Goal: Information Seeking & Learning: Learn about a topic

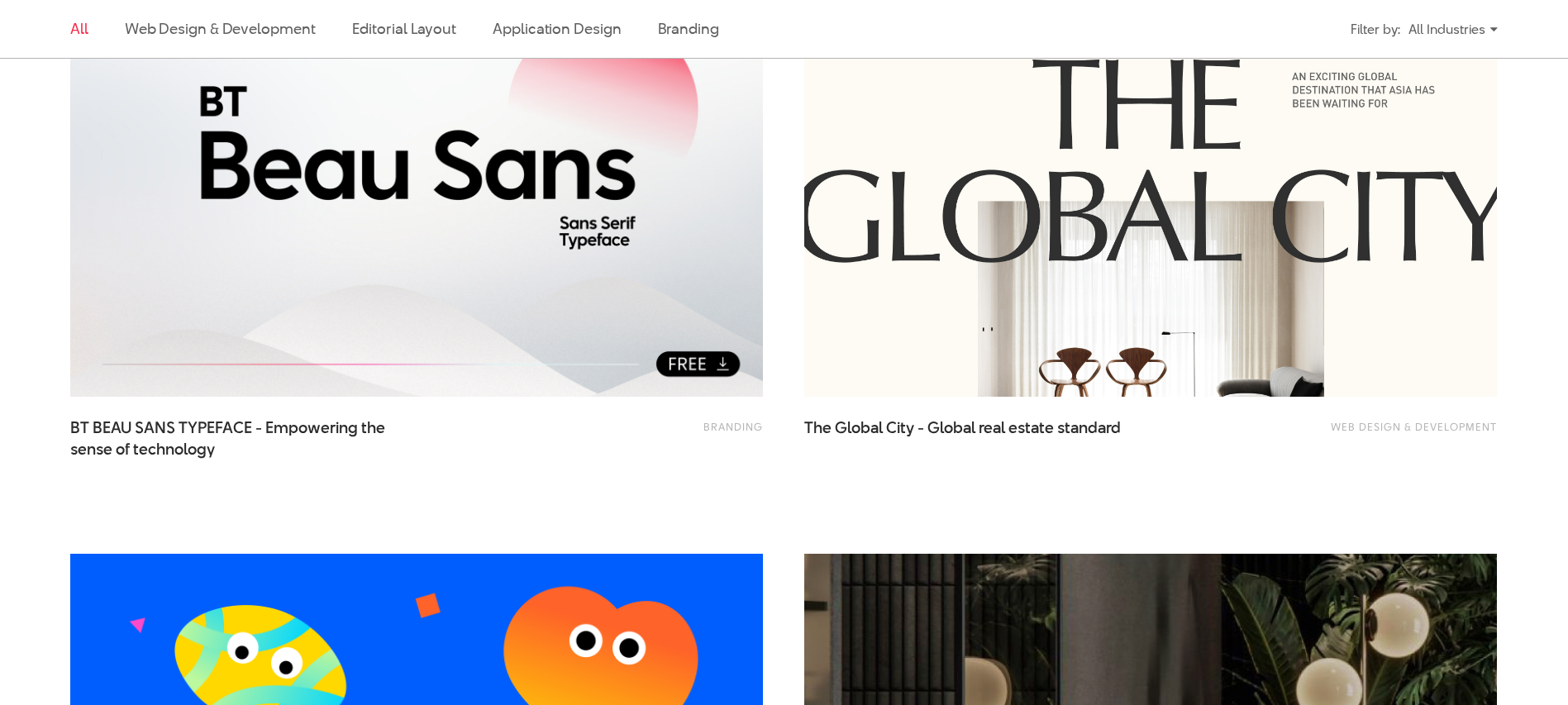
scroll to position [594, 0]
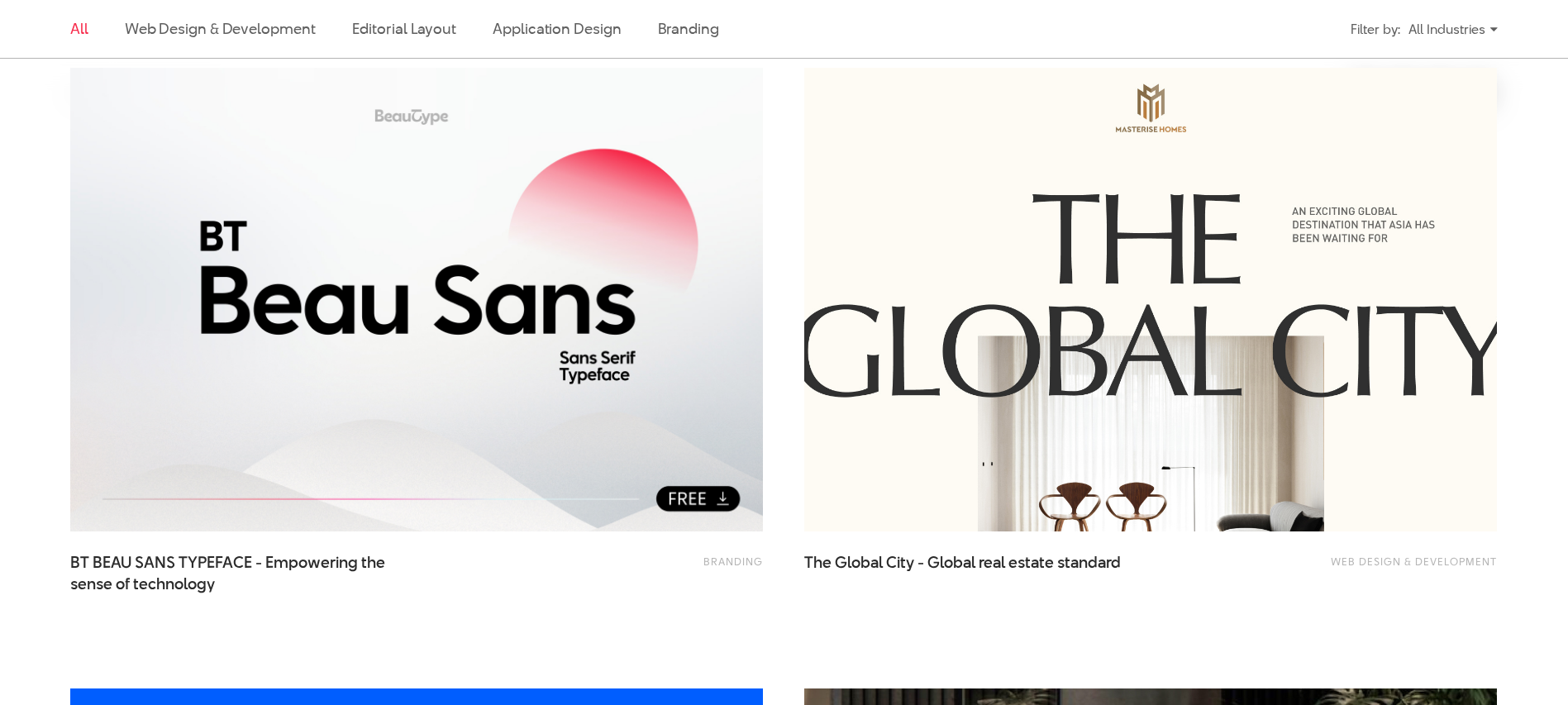
click at [994, 207] on img at bounding box center [1150, 300] width 762 height 511
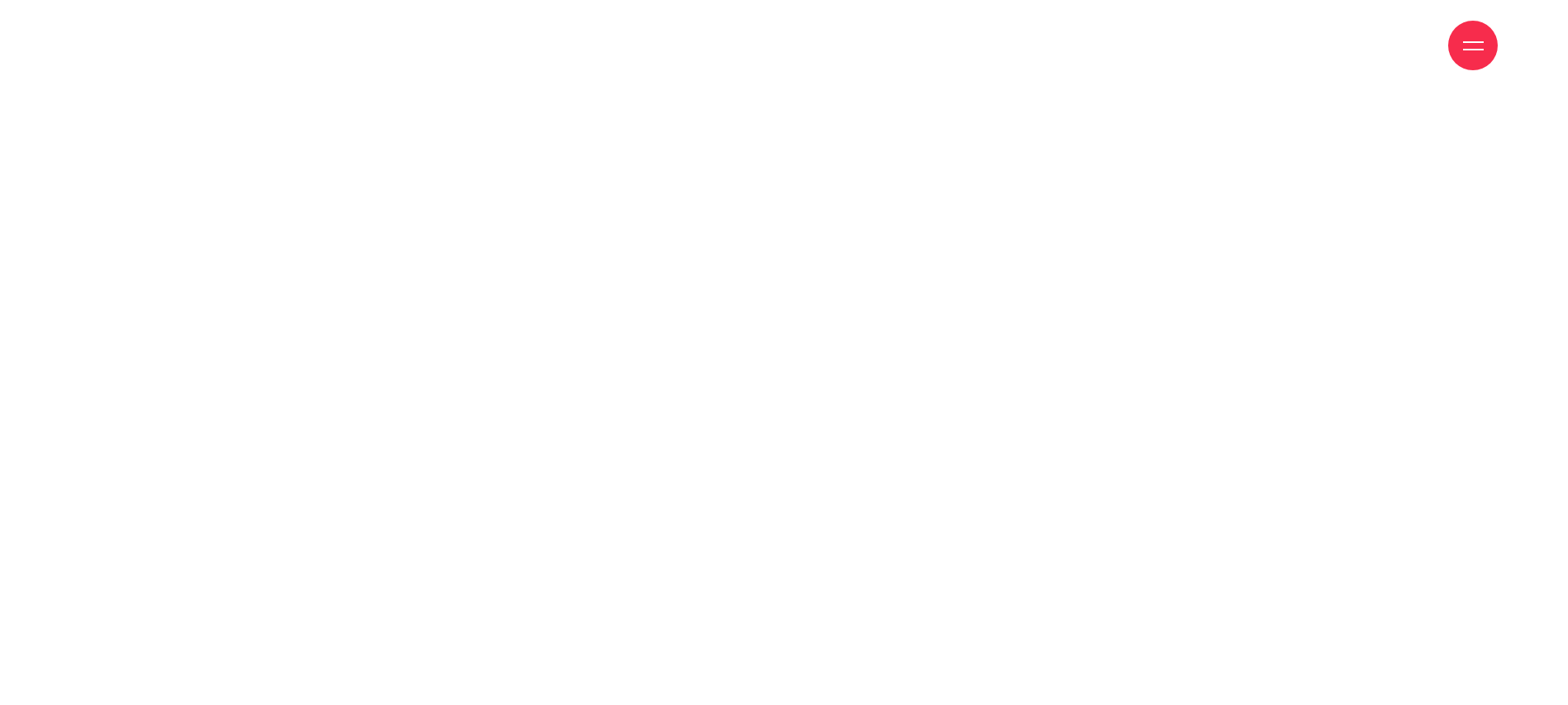
scroll to position [4695, 0]
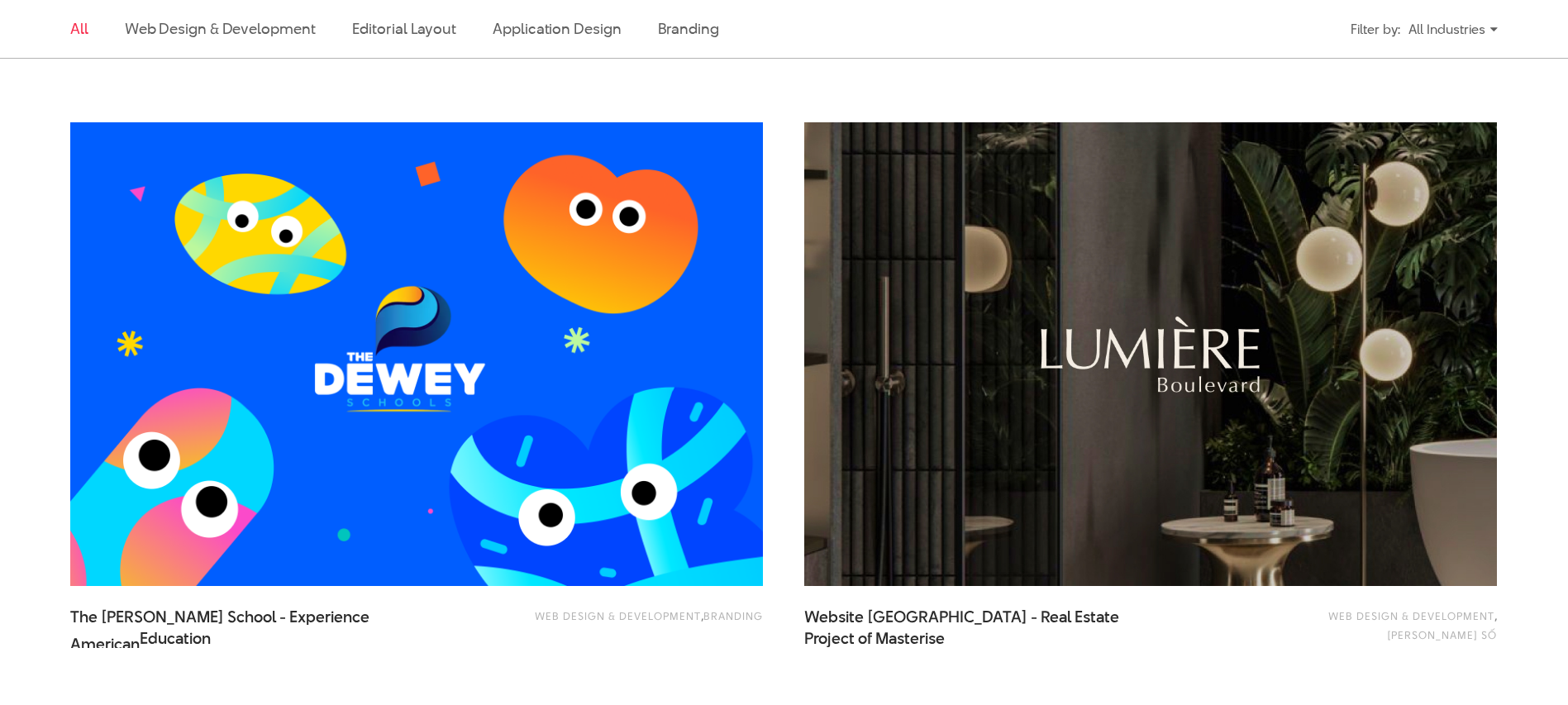
scroll to position [1197, 0]
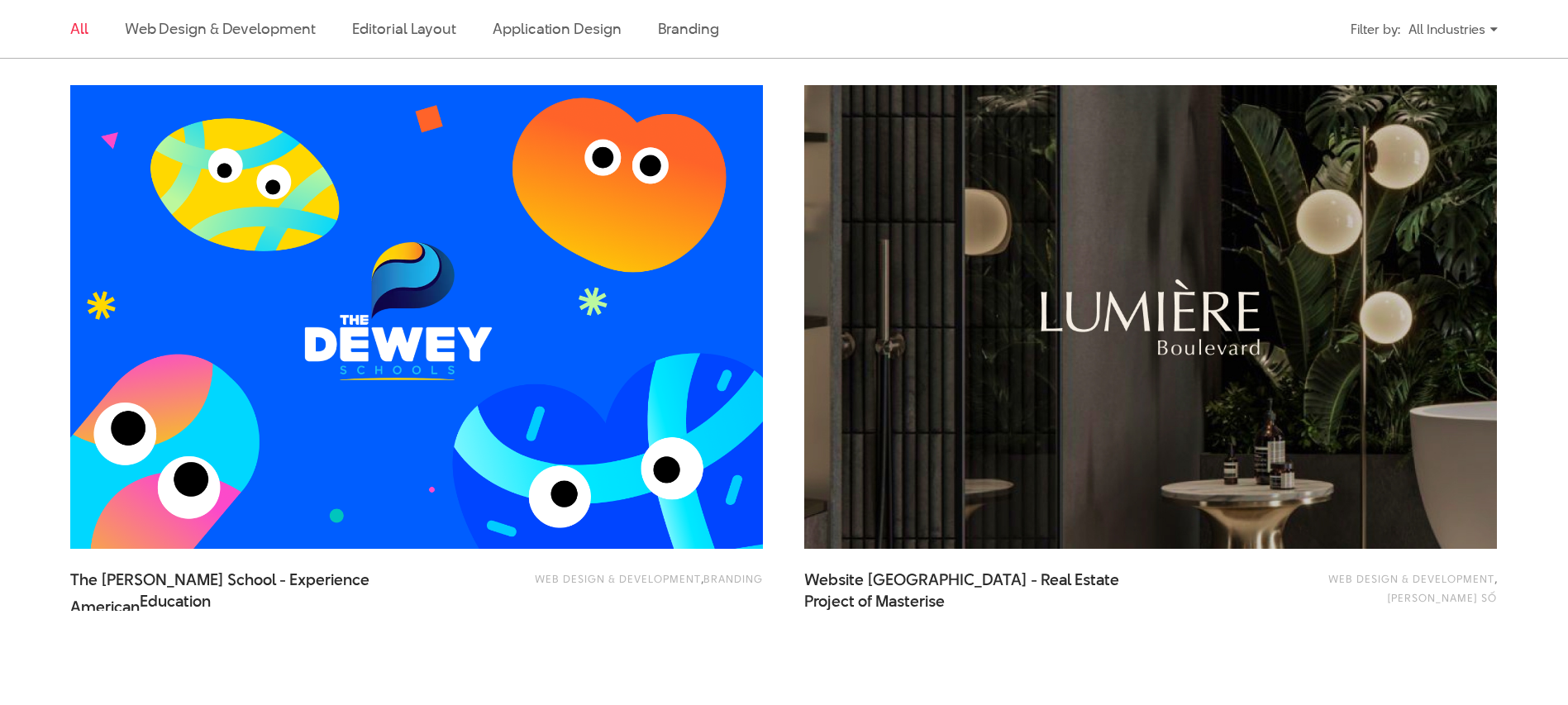
click at [652, 307] on img at bounding box center [417, 317] width 762 height 511
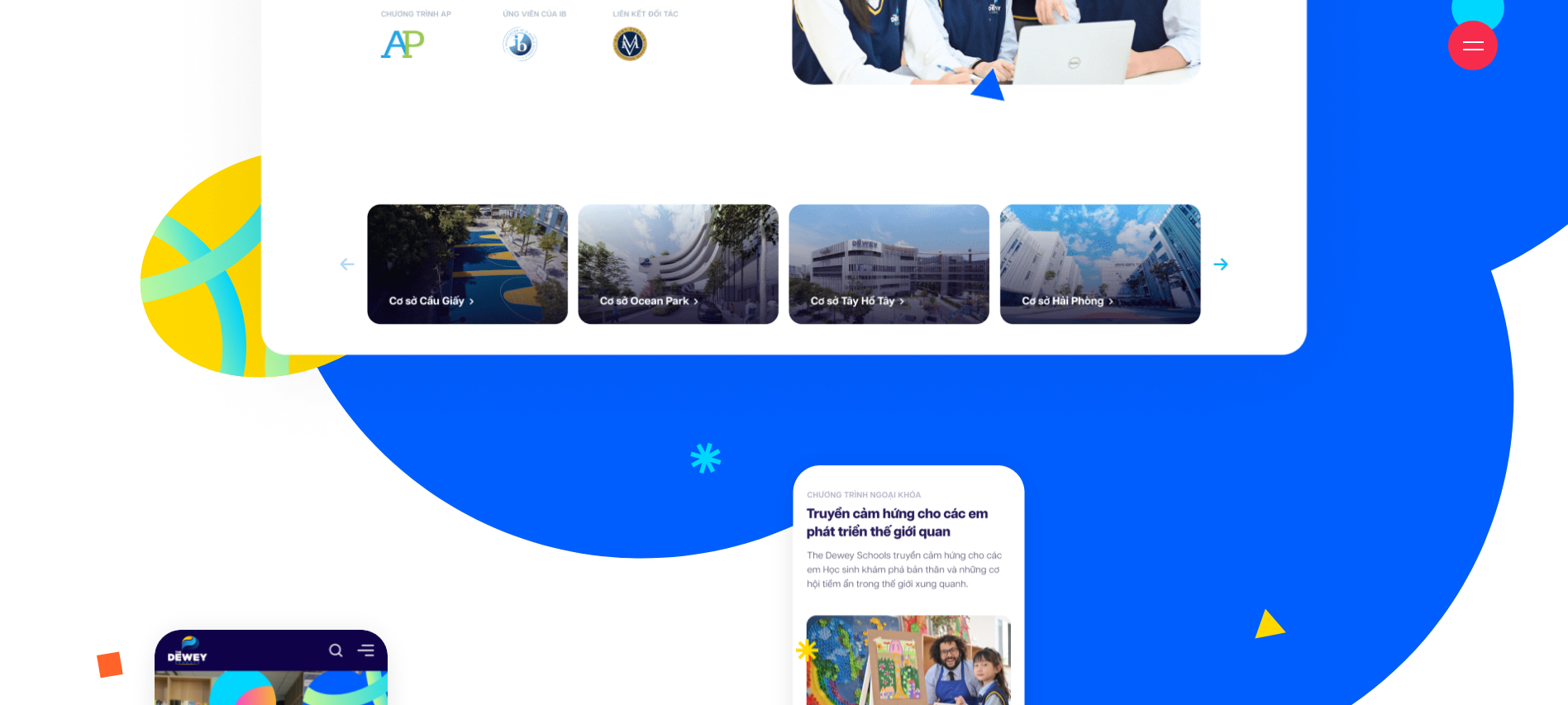
scroll to position [2450, 0]
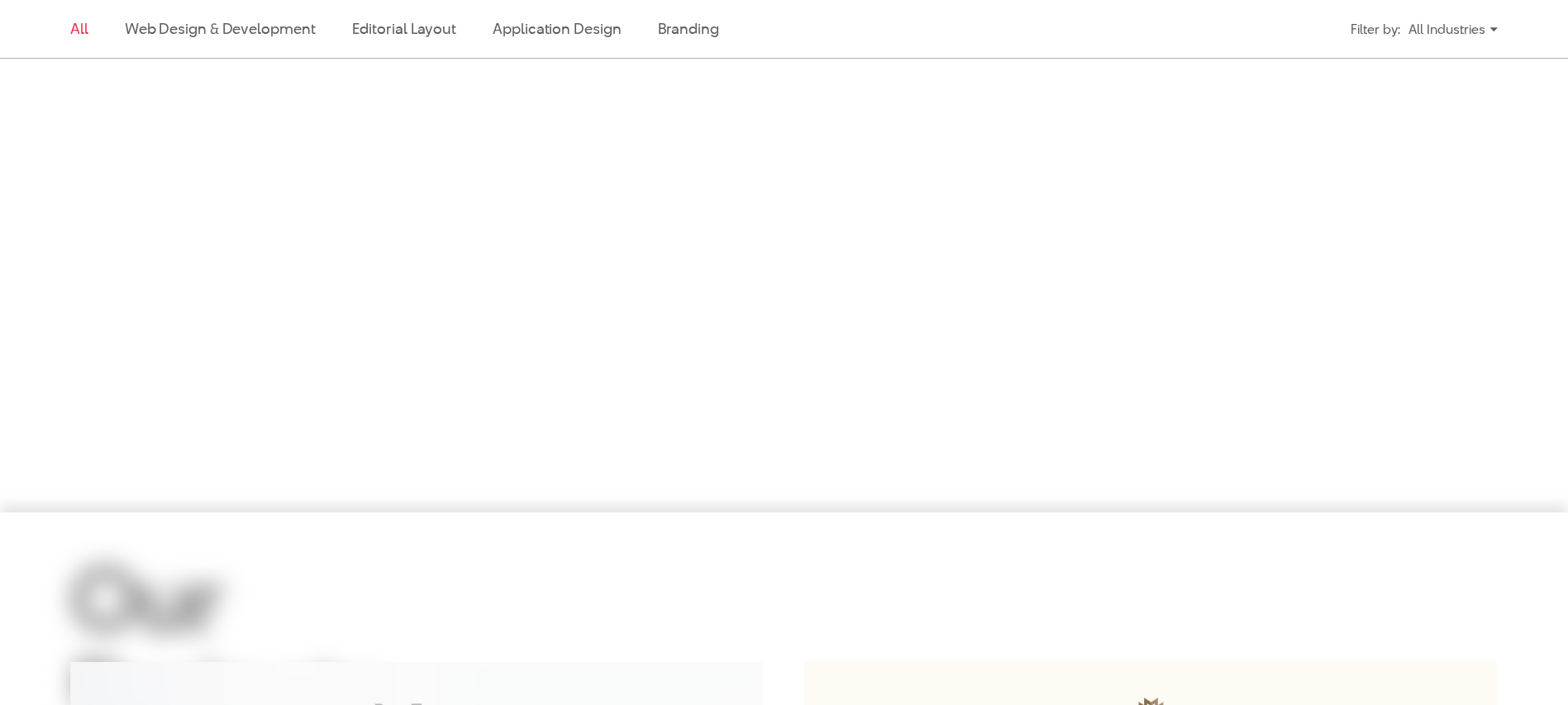
scroll to position [1197, 0]
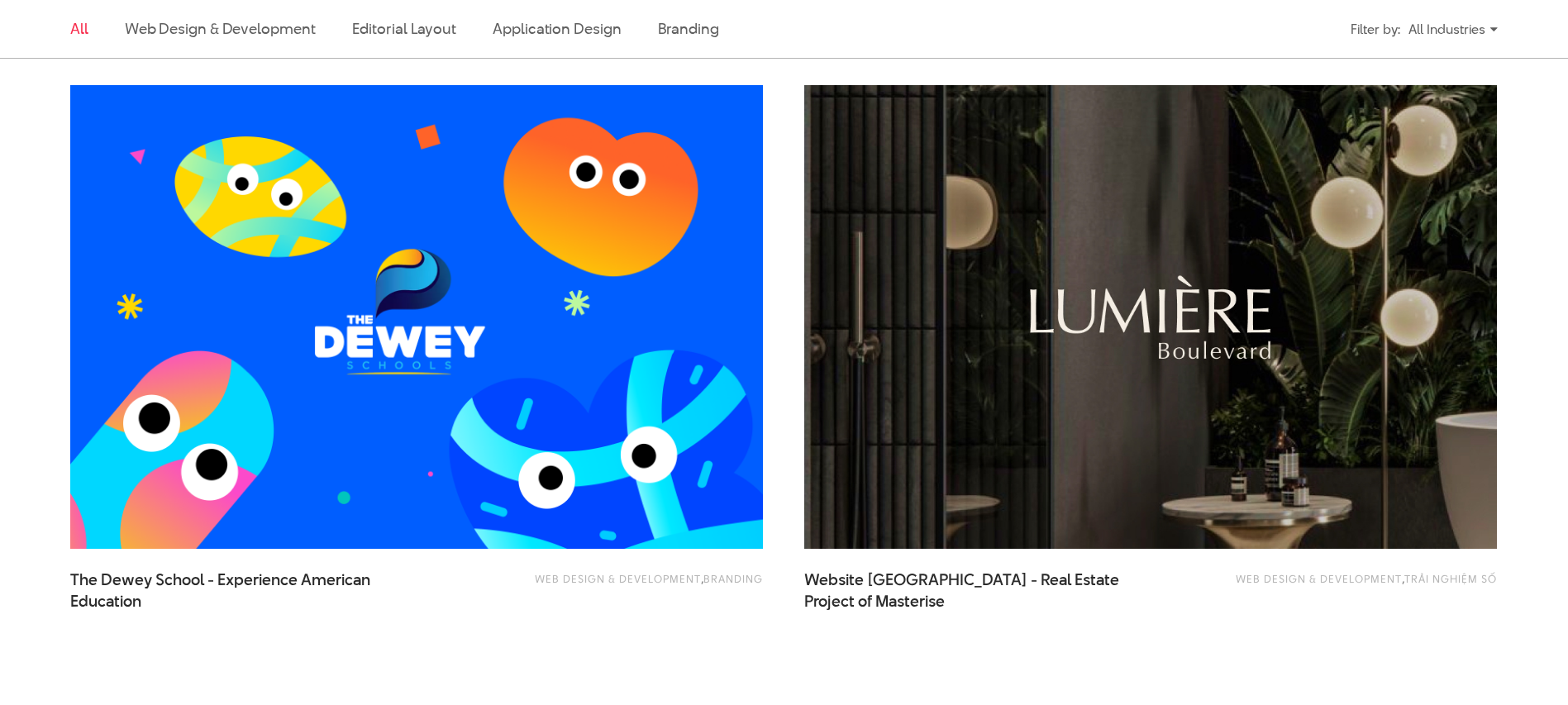
click at [1165, 300] on img at bounding box center [1150, 317] width 762 height 511
